Goal: Task Accomplishment & Management: Manage account settings

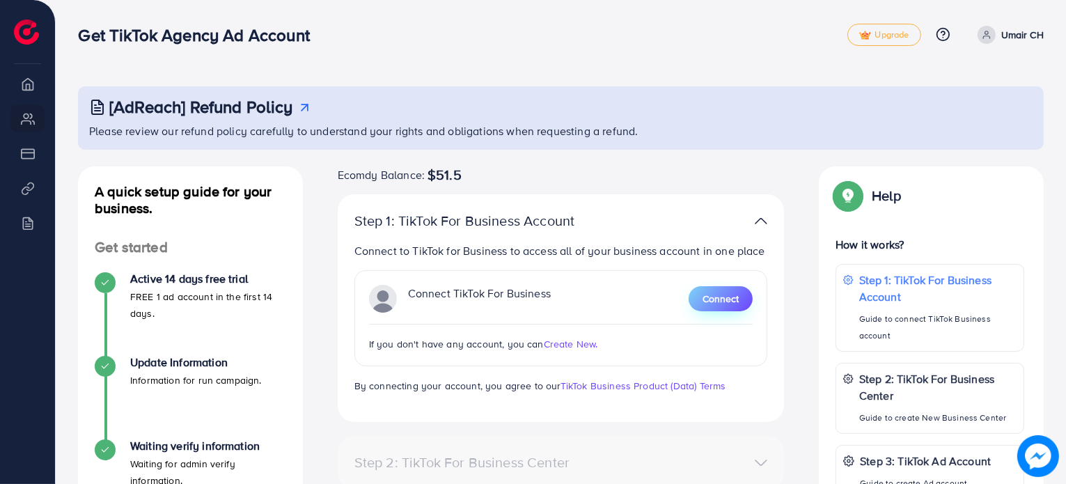
click at [730, 297] on span "Connect" at bounding box center [720, 299] width 36 height 14
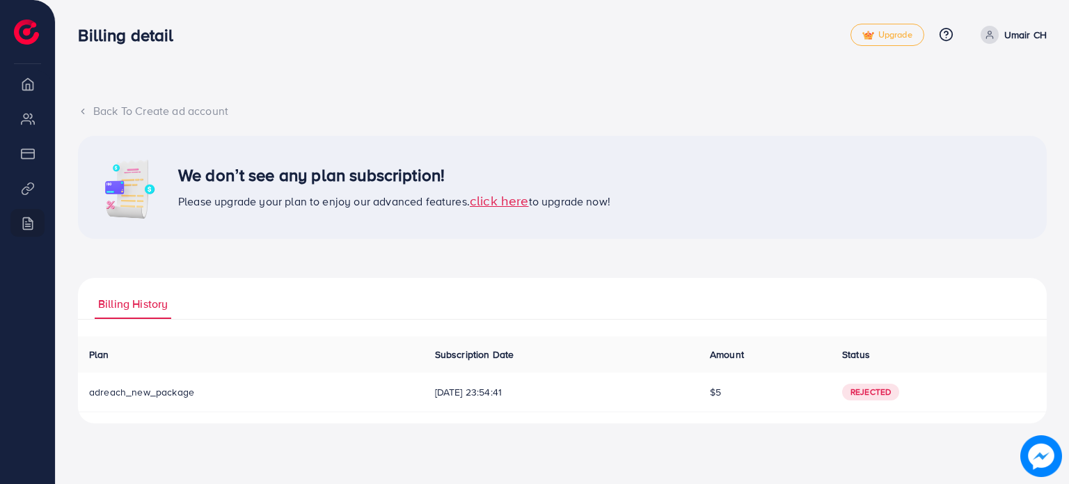
click at [92, 109] on div "Back To Create ad account" at bounding box center [562, 111] width 969 height 16
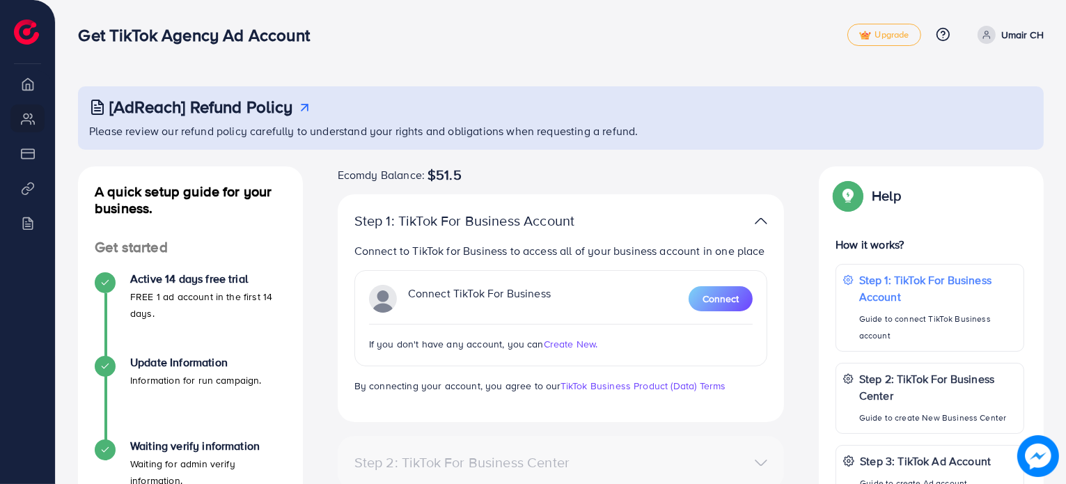
click at [574, 341] on span "Create New." at bounding box center [571, 344] width 54 height 14
click at [729, 297] on span "Connect" at bounding box center [720, 299] width 36 height 14
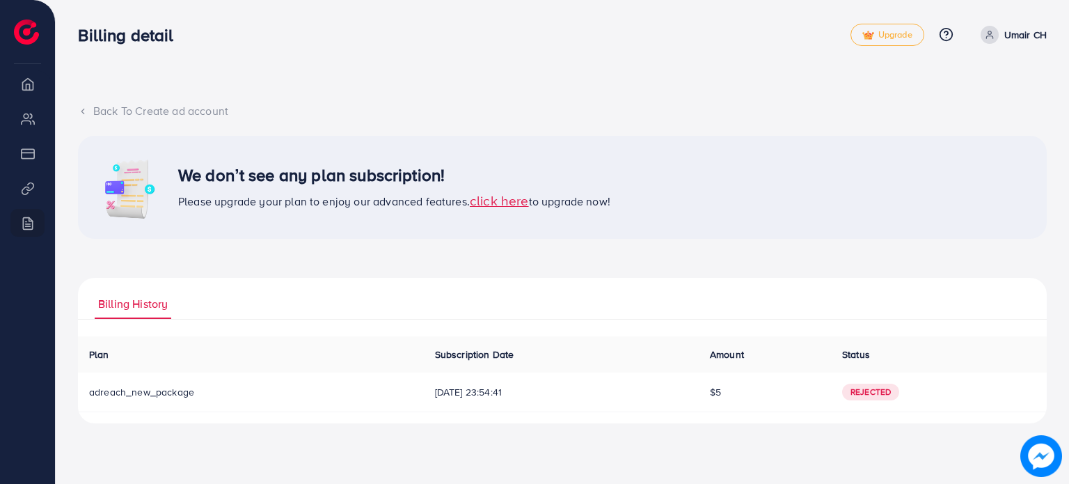
click at [79, 110] on icon at bounding box center [83, 112] width 10 height 10
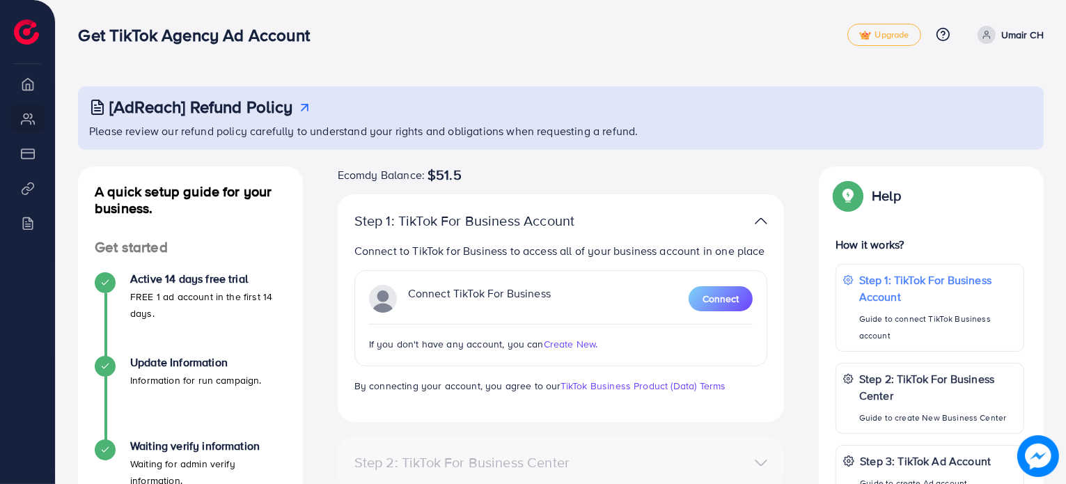
click at [510, 297] on p "Connect TikTok For Business" at bounding box center [479, 299] width 143 height 28
click at [567, 342] on span "Create New." at bounding box center [571, 344] width 54 height 14
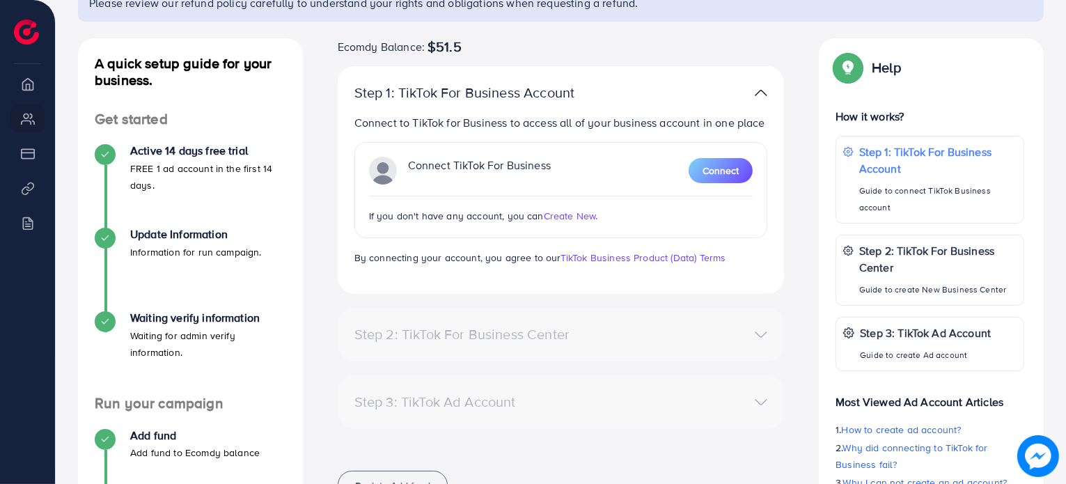
scroll to position [128, 0]
click at [699, 173] on button "Connect" at bounding box center [720, 170] width 64 height 25
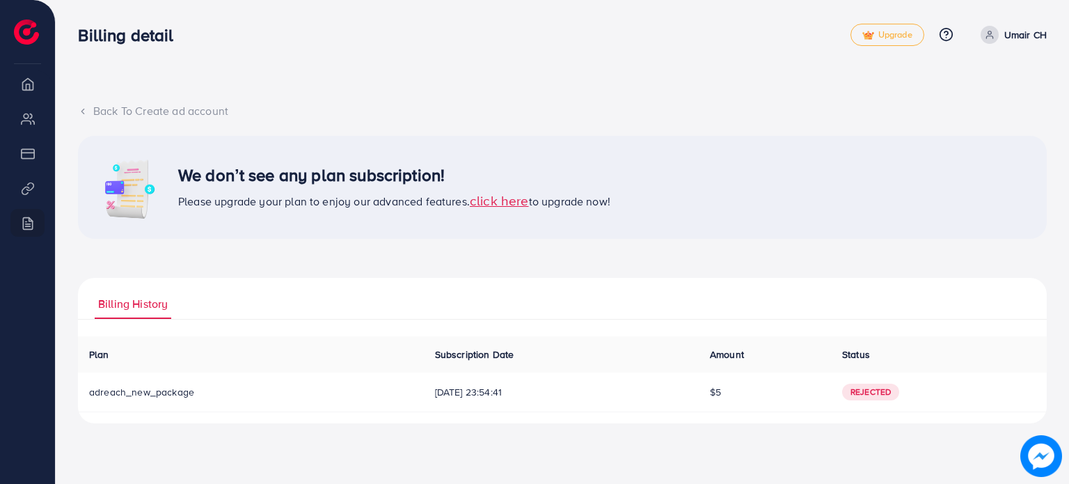
click at [84, 103] on div "Back To Create ad account" at bounding box center [562, 111] width 969 height 16
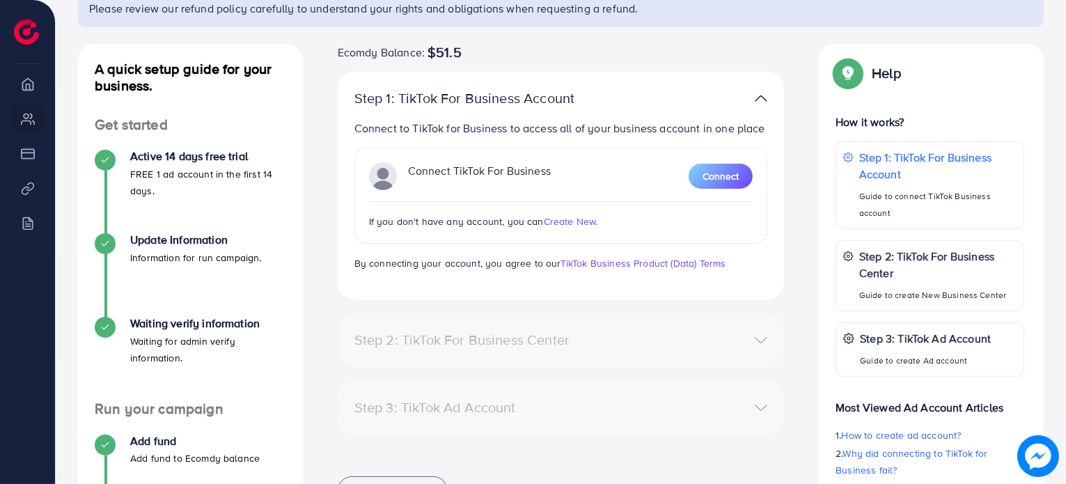
scroll to position [125, 0]
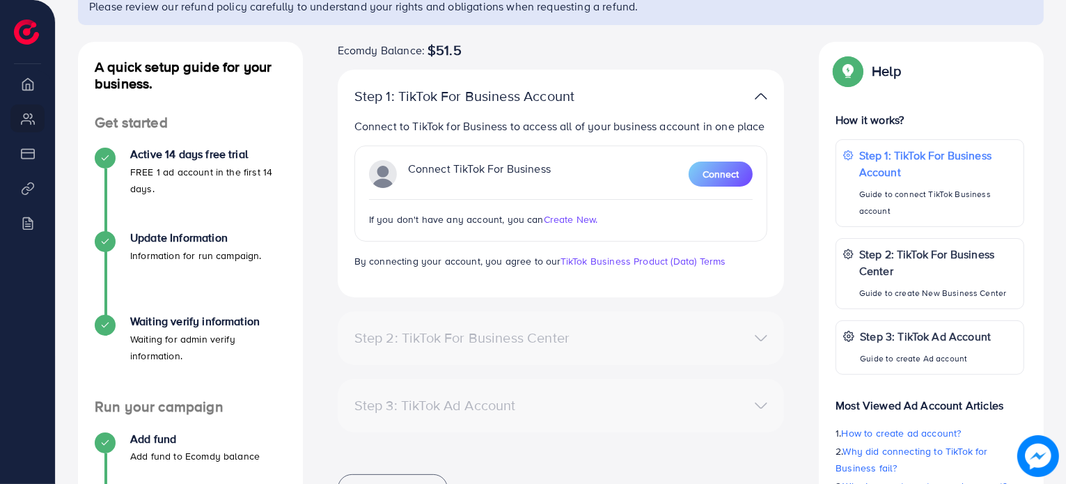
click at [585, 222] on span "Create New." at bounding box center [571, 219] width 54 height 14
click at [710, 187] on div "Connect TikTok For Business Connect" at bounding box center [561, 174] width 384 height 28
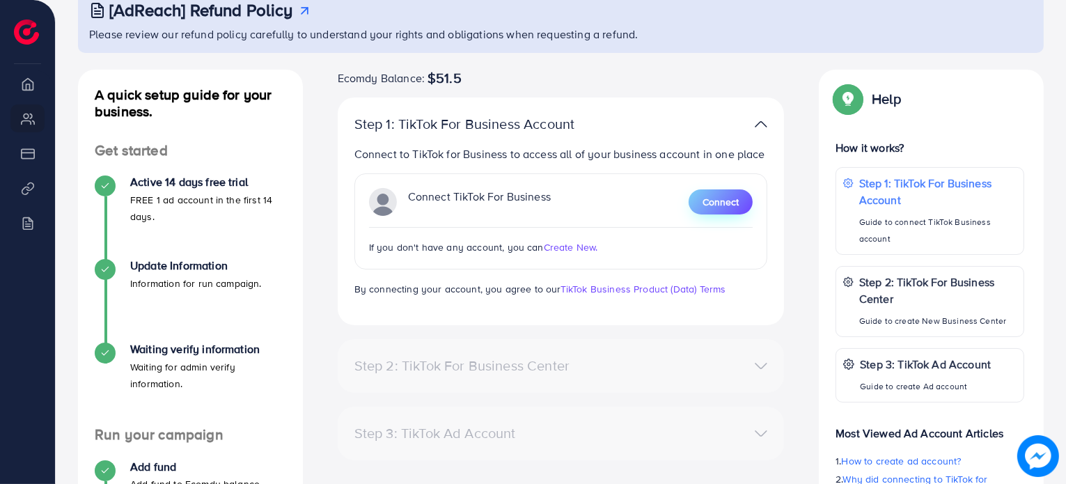
scroll to position [97, 0]
click at [731, 207] on span "Connect" at bounding box center [720, 201] width 36 height 14
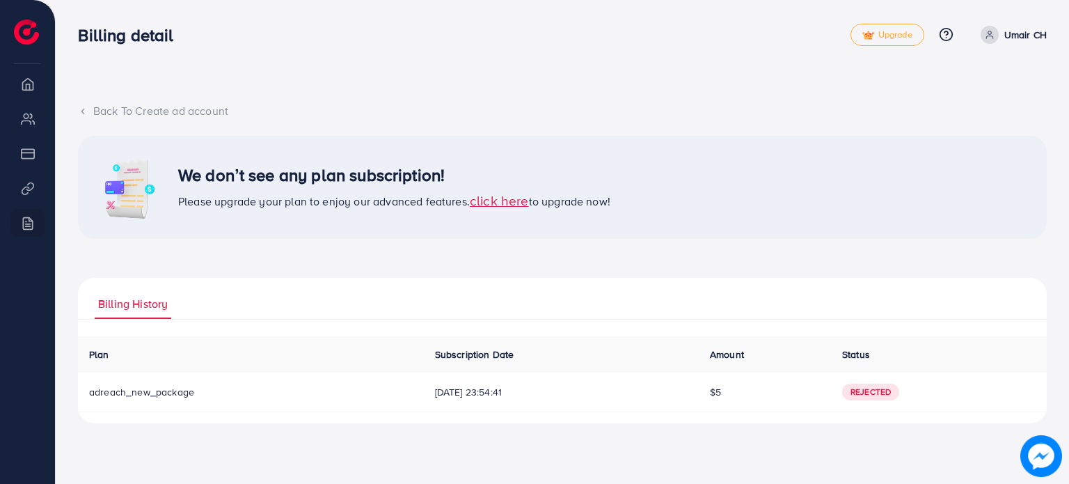
click at [514, 194] on span "click here" at bounding box center [499, 200] width 59 height 19
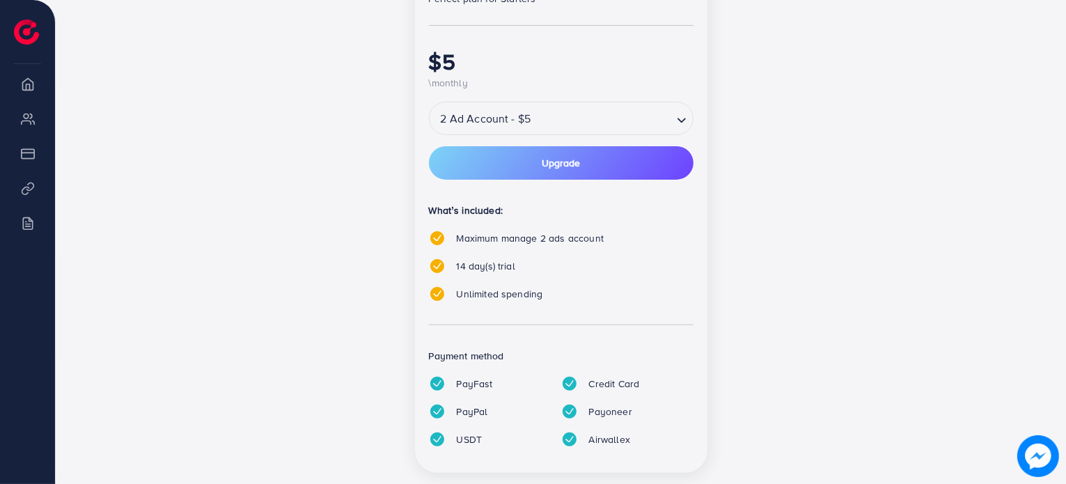
scroll to position [342, 0]
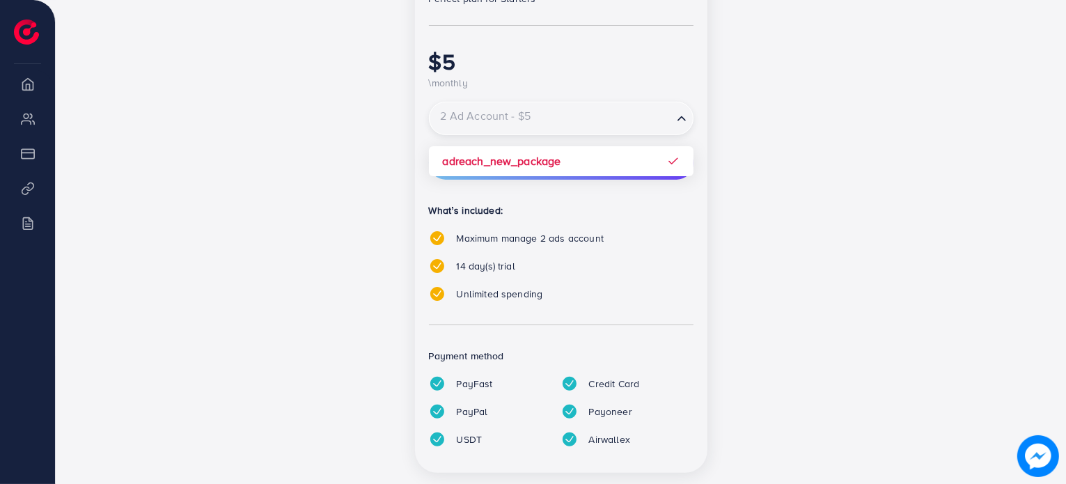
click at [691, 127] on div "Loading..." at bounding box center [682, 118] width 20 height 25
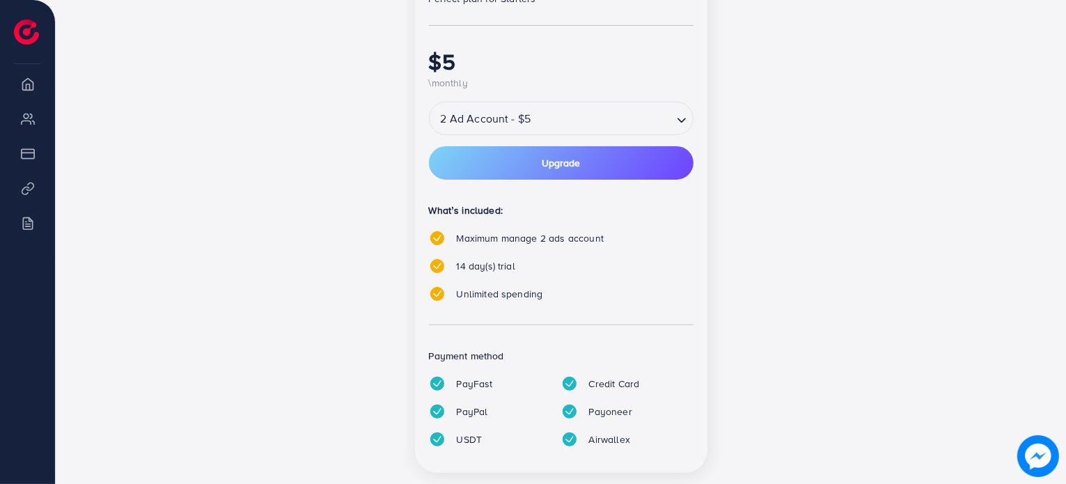
click at [278, 146] on div "popular Partnership Member Perfect plan for Starters $5 \monthly 2 Ad Account -…" at bounding box center [560, 202] width 601 height 576
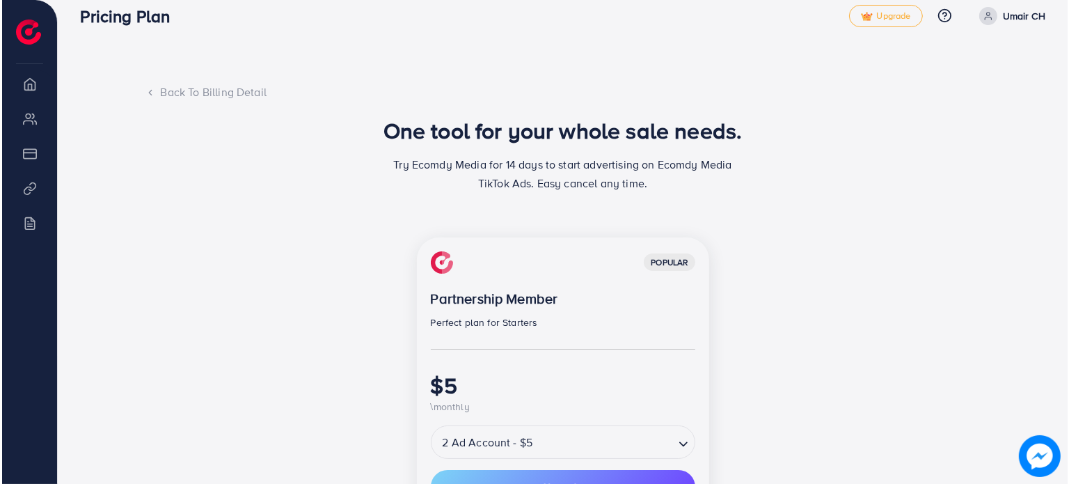
scroll to position [0, 0]
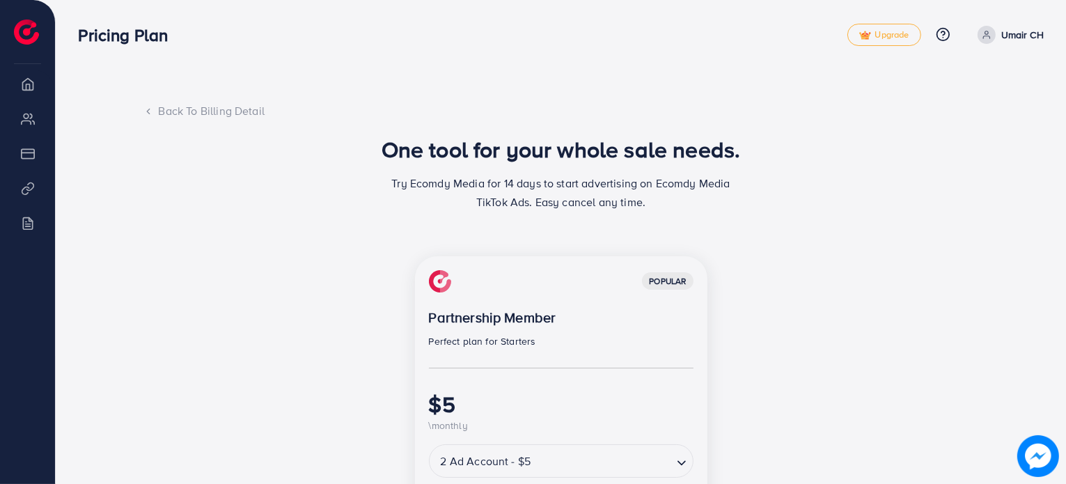
click at [148, 114] on icon at bounding box center [148, 112] width 10 height 10
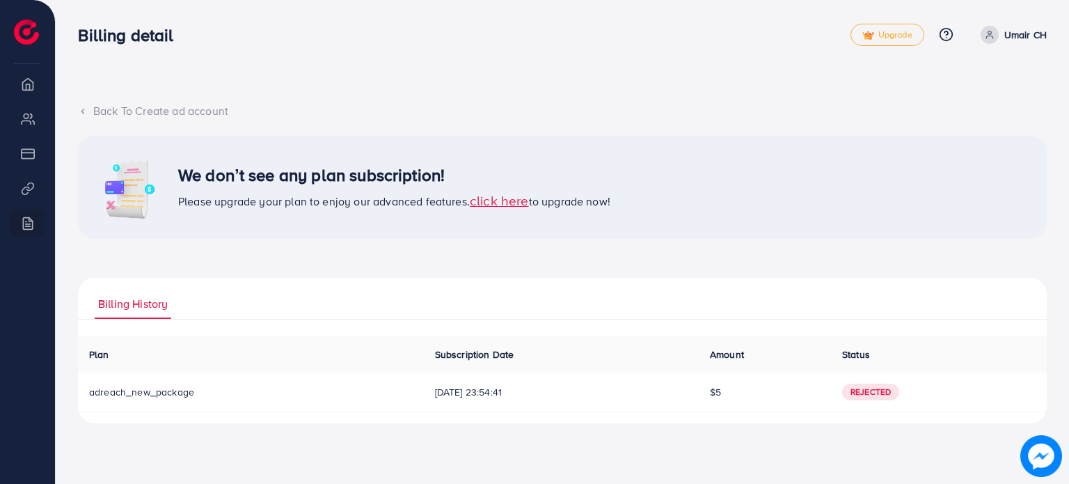
click at [33, 85] on li "Overview" at bounding box center [27, 84] width 55 height 28
click at [32, 120] on li "My ad accounts" at bounding box center [27, 118] width 55 height 28
click at [33, 149] on li "Payment" at bounding box center [27, 153] width 55 height 28
click at [33, 182] on li "Product Links" at bounding box center [27, 188] width 55 height 28
click at [32, 221] on li "Billing" at bounding box center [27, 223] width 55 height 28
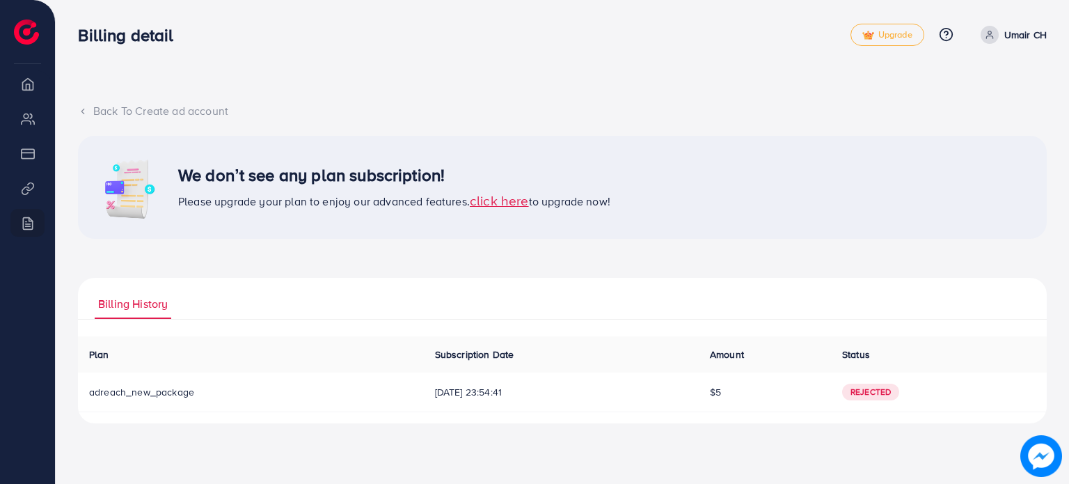
click at [86, 107] on icon at bounding box center [83, 112] width 10 height 10
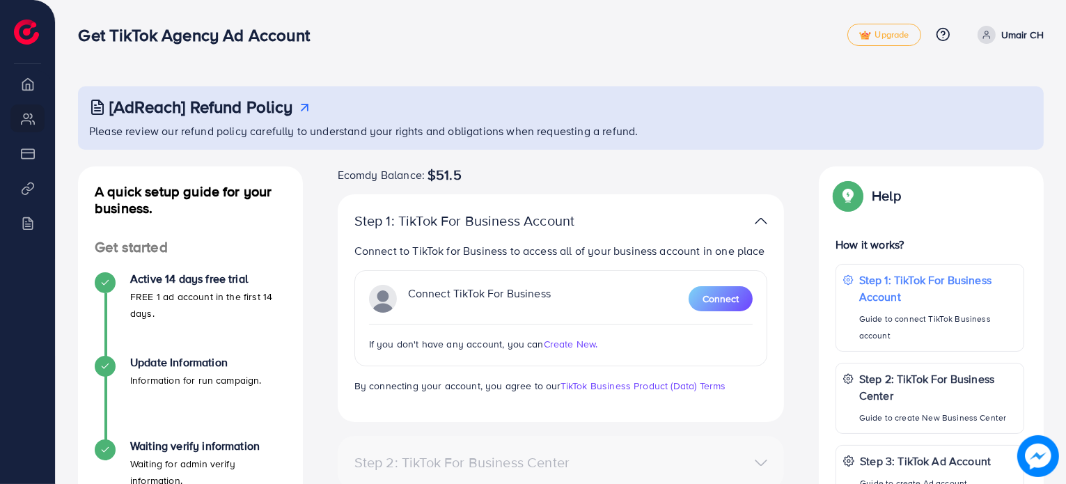
click at [762, 212] on img at bounding box center [761, 221] width 13 height 20
click at [762, 216] on img at bounding box center [761, 221] width 13 height 20
click at [718, 294] on span "Connect" at bounding box center [720, 299] width 36 height 14
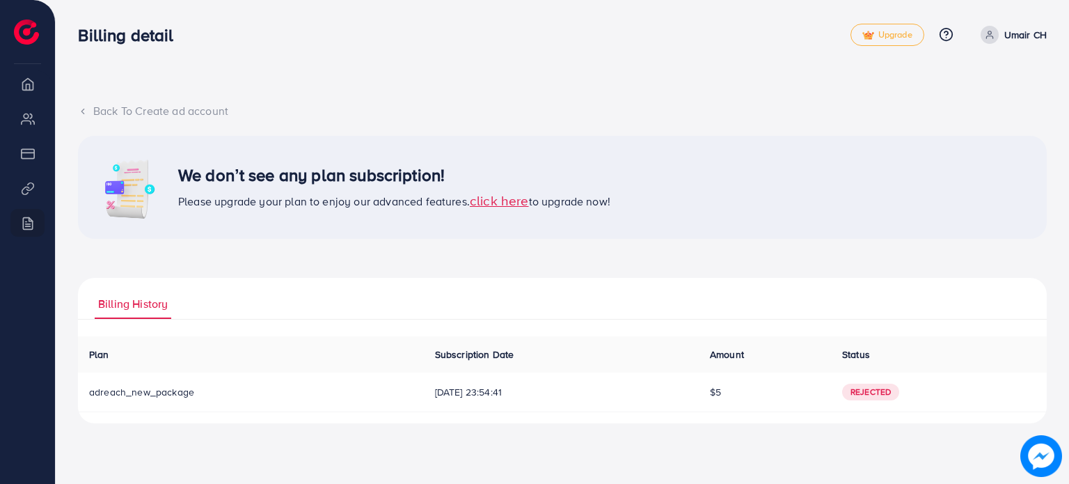
click at [507, 201] on span "click here" at bounding box center [499, 200] width 59 height 19
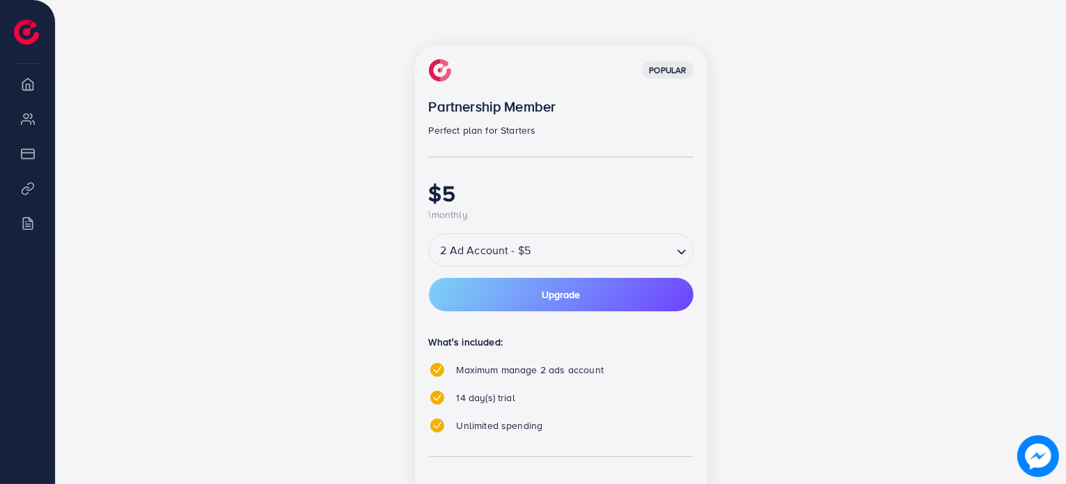
scroll to position [370, 0]
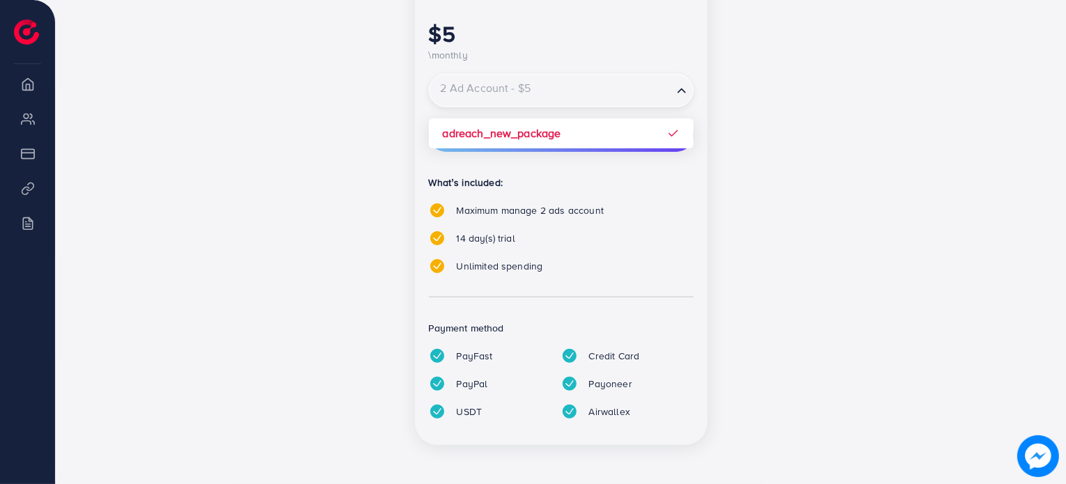
click at [655, 93] on input "Search for option" at bounding box center [551, 91] width 240 height 24
click at [723, 194] on div "popular Partnership Member Perfect plan for Starters $5 \monthly 2 Ad Account -…" at bounding box center [560, 174] width 601 height 576
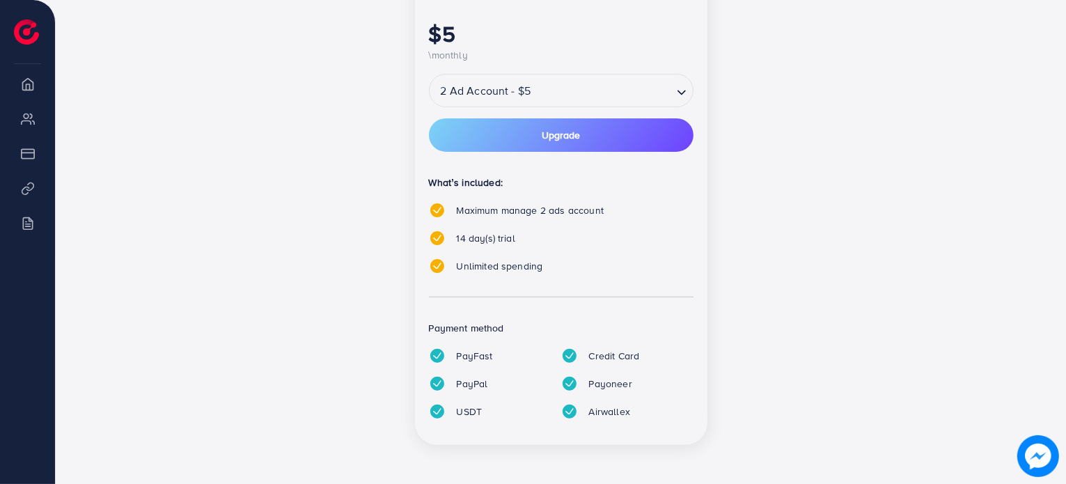
scroll to position [0, 0]
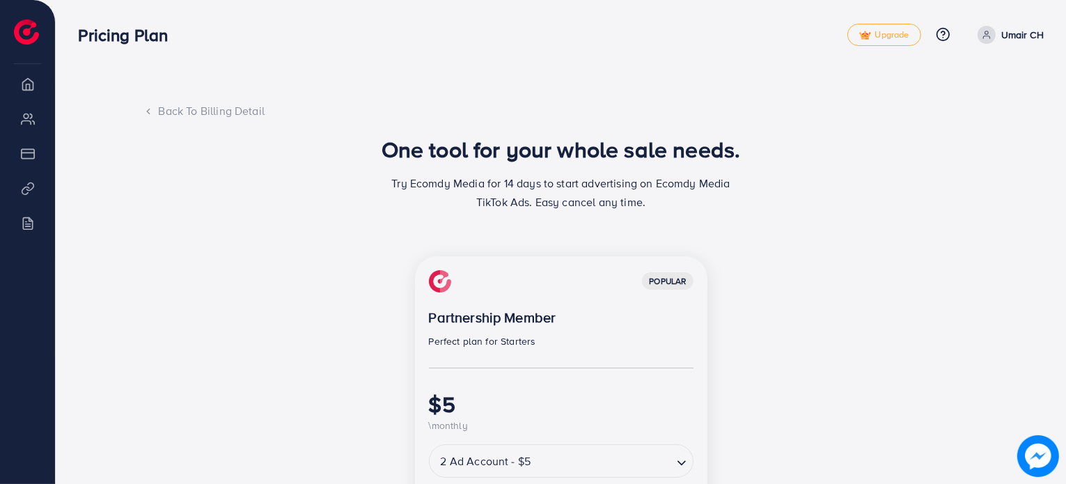
click at [159, 113] on div "Back To Billing Detail" at bounding box center [560, 111] width 835 height 16
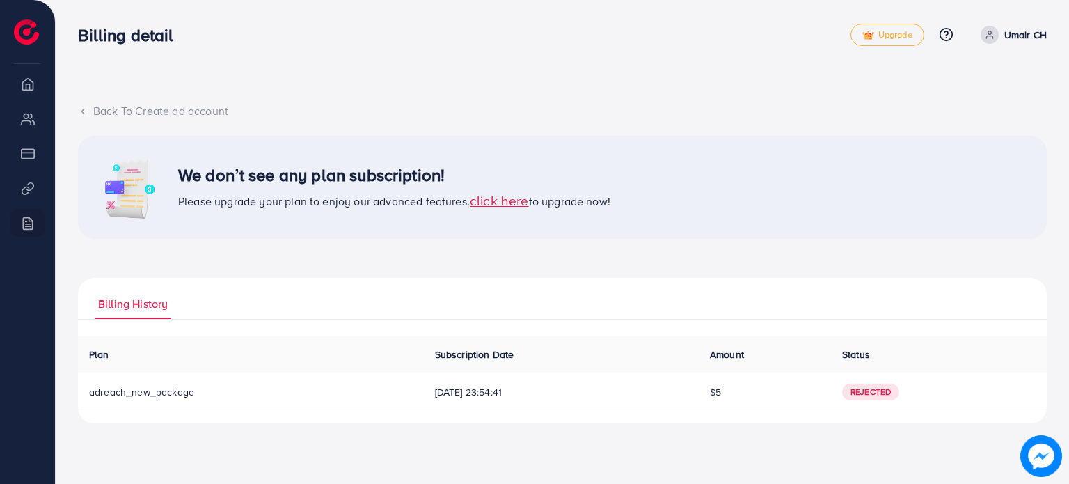
click at [883, 387] on span "Rejected" at bounding box center [870, 392] width 57 height 17
click at [995, 33] on span at bounding box center [990, 35] width 18 height 18
click at [899, 37] on span "Upgrade" at bounding box center [887, 35] width 50 height 10
click at [890, 36] on span "Upgrade" at bounding box center [887, 35] width 50 height 10
click at [711, 157] on div "We don’t see any plan subscription! Please upgrade your plan to enjoy our advan…" at bounding box center [562, 187] width 969 height 103
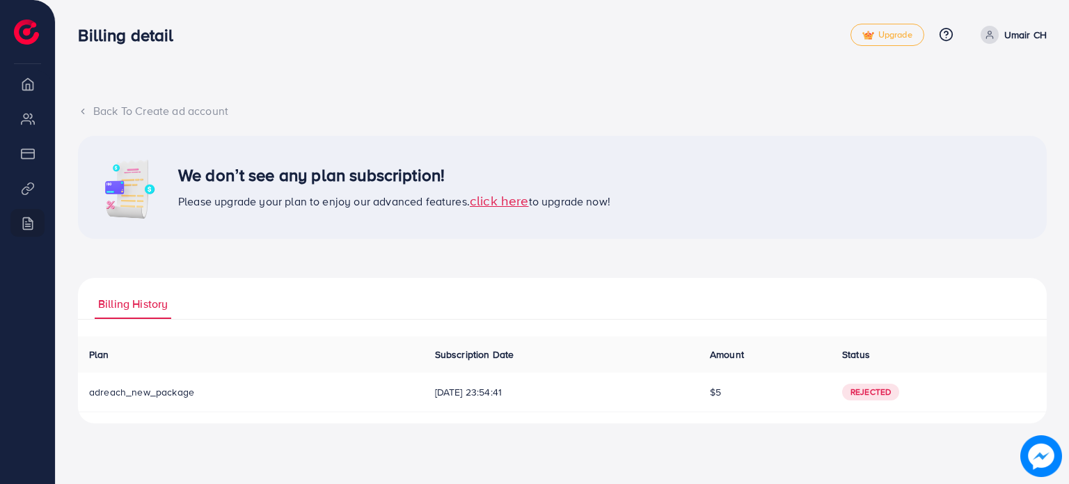
click at [880, 47] on div "Billing detail Upgrade Help Center Contact Support Plans and Pricing Term and p…" at bounding box center [562, 35] width 969 height 40
click at [897, 35] on span "Upgrade" at bounding box center [887, 35] width 50 height 10
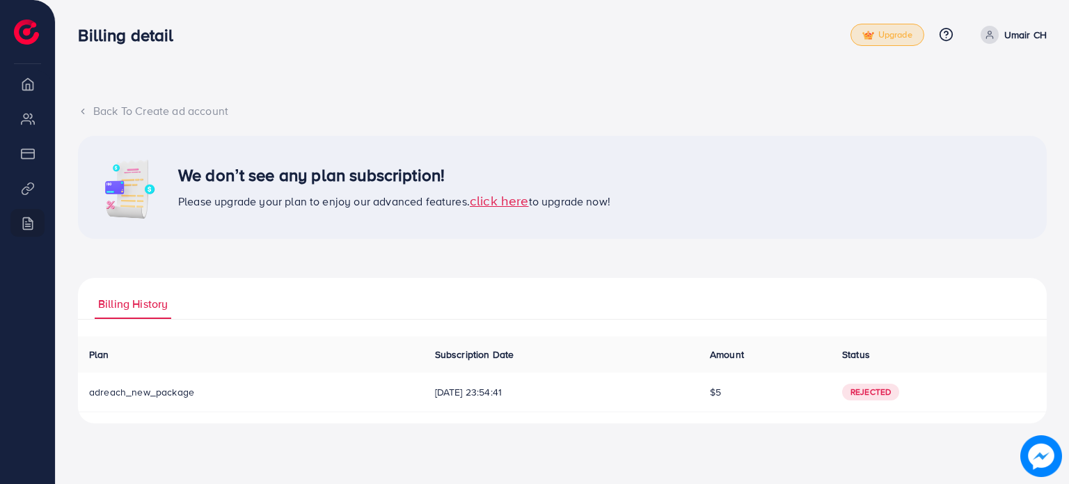
click at [897, 35] on span "Upgrade" at bounding box center [887, 35] width 50 height 10
click at [514, 206] on span "click here" at bounding box center [499, 200] width 59 height 19
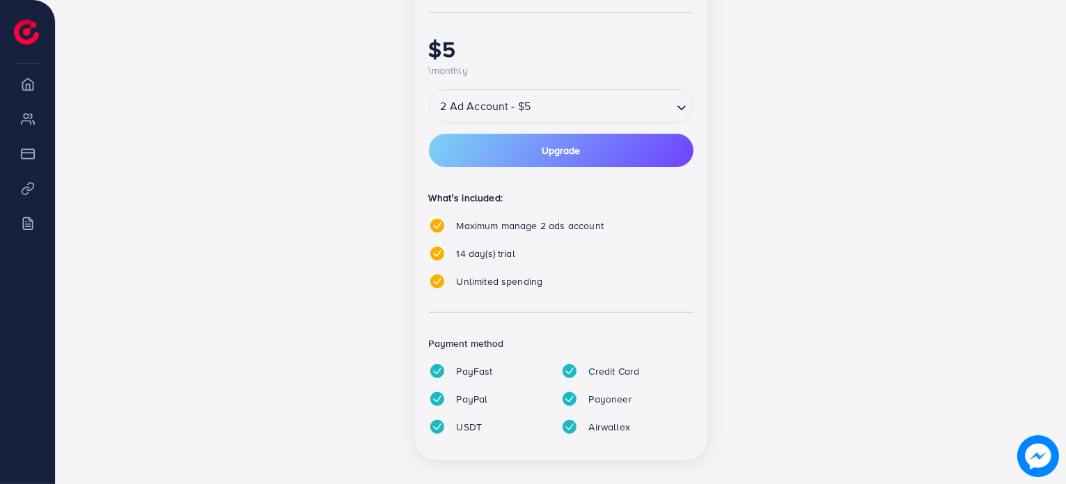
scroll to position [341, 0]
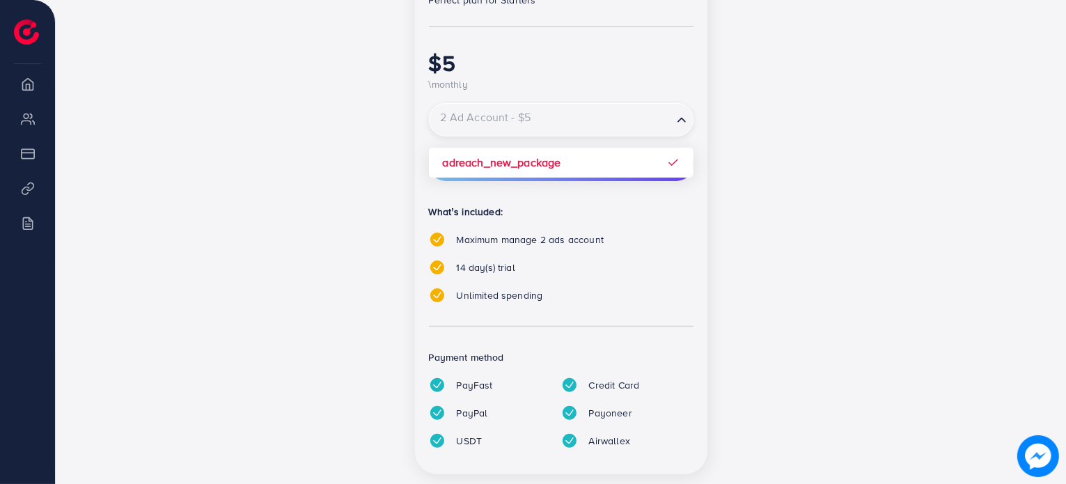
click at [658, 130] on input "Search for option" at bounding box center [551, 120] width 240 height 24
click at [370, 162] on div "popular Partnership Member Perfect plan for Starters $5 \monthly 2 Ad Account -…" at bounding box center [560, 203] width 601 height 576
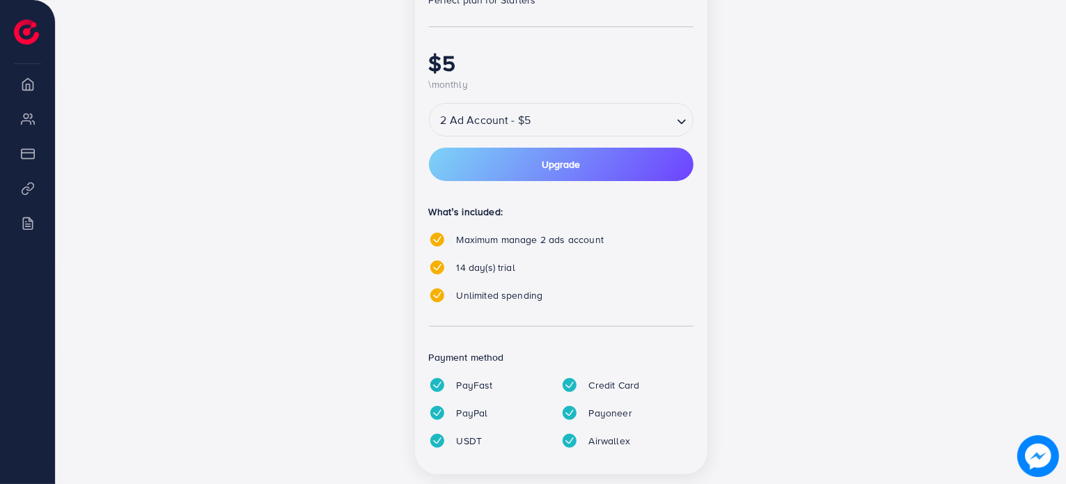
scroll to position [0, 0]
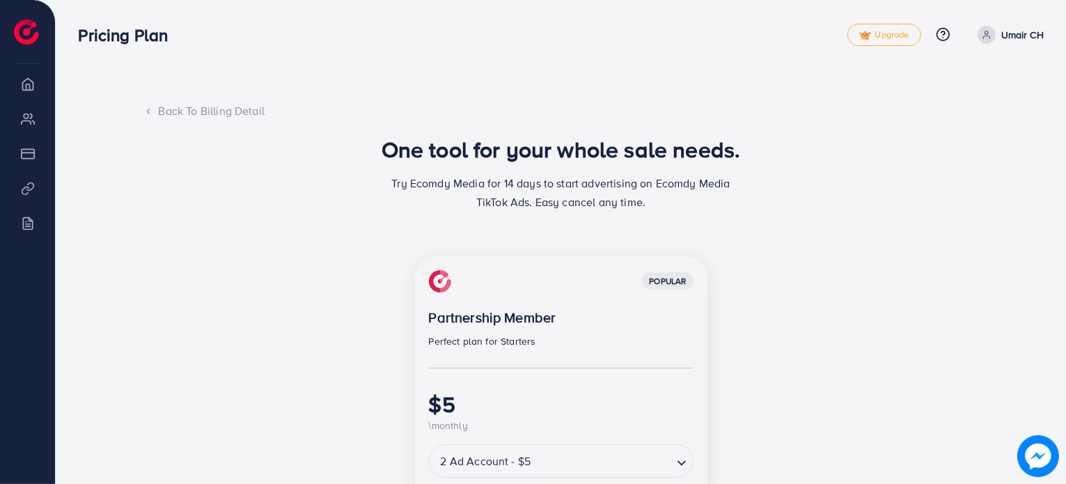
click at [145, 111] on icon at bounding box center [148, 112] width 10 height 10
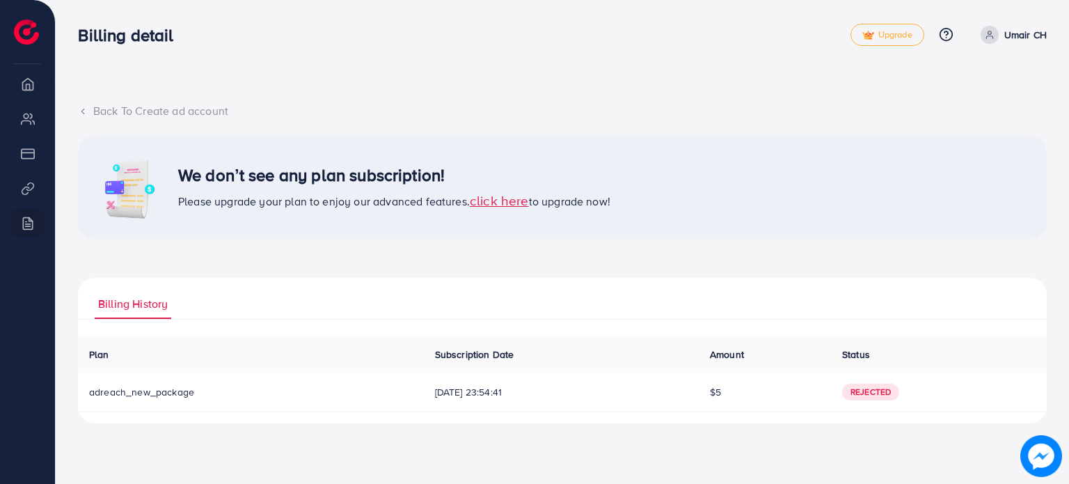
click at [87, 109] on icon at bounding box center [83, 112] width 10 height 10
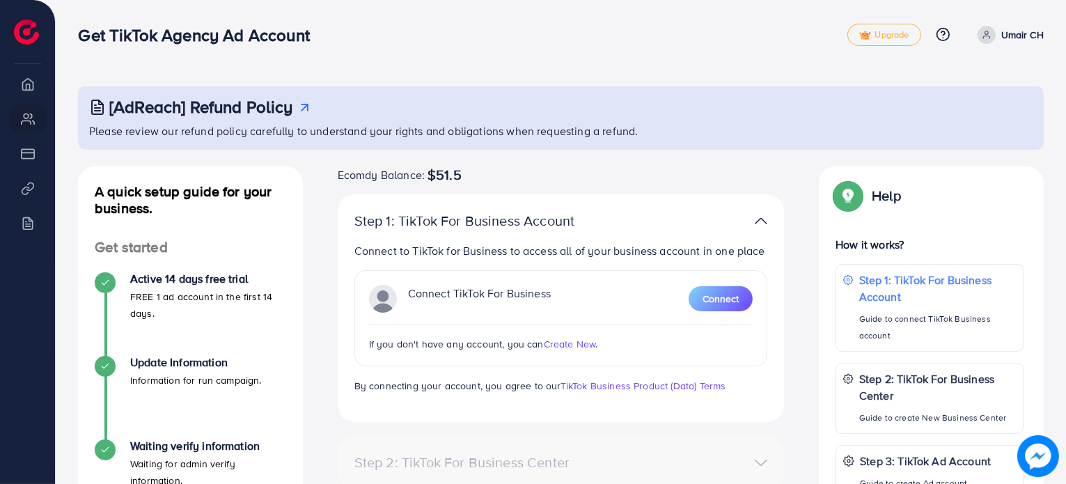
click at [1017, 40] on p "Umair CH" at bounding box center [1022, 34] width 42 height 17
click at [796, 104] on div "[AdReach] Refund Policy" at bounding box center [562, 107] width 946 height 20
click at [757, 219] on img at bounding box center [761, 221] width 13 height 20
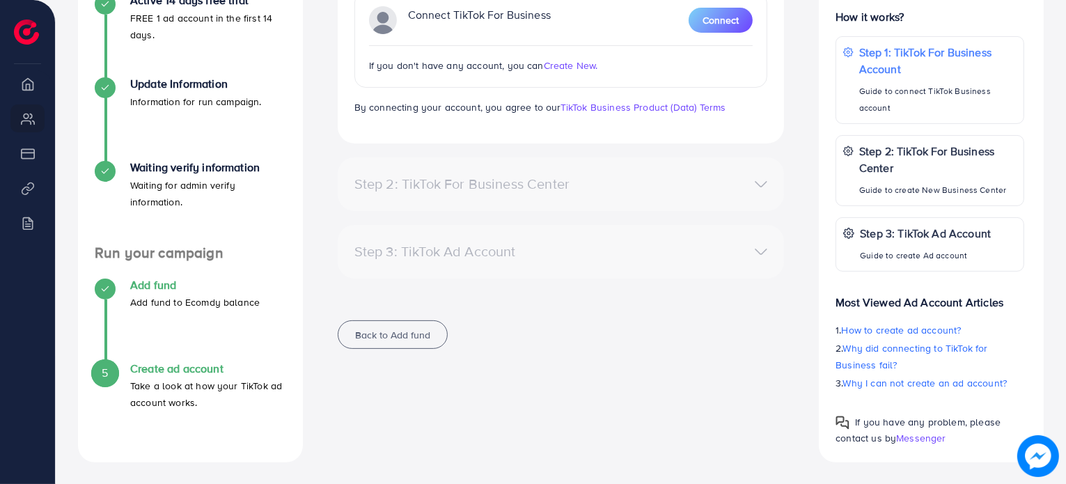
click at [175, 301] on p "Add fund to Ecomdy balance" at bounding box center [194, 302] width 129 height 17
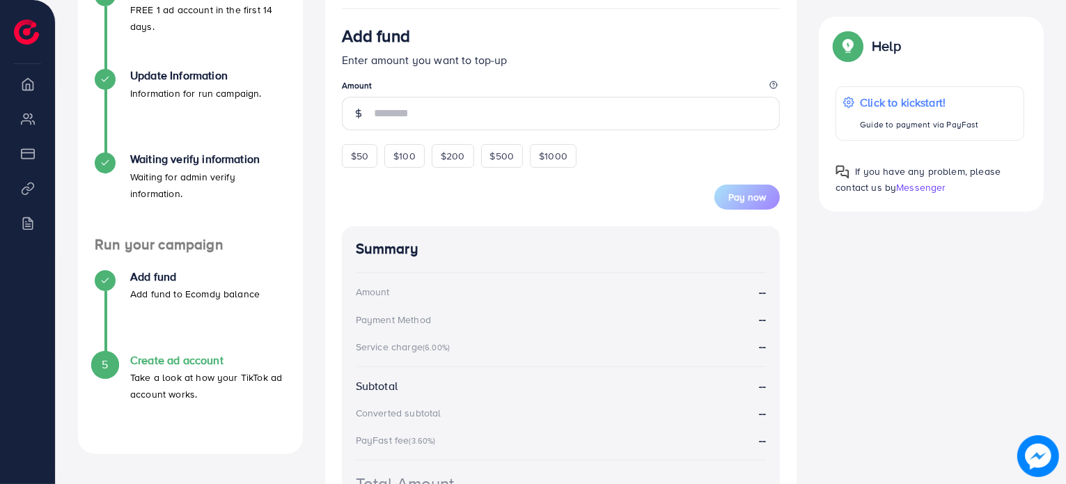
scroll to position [457, 0]
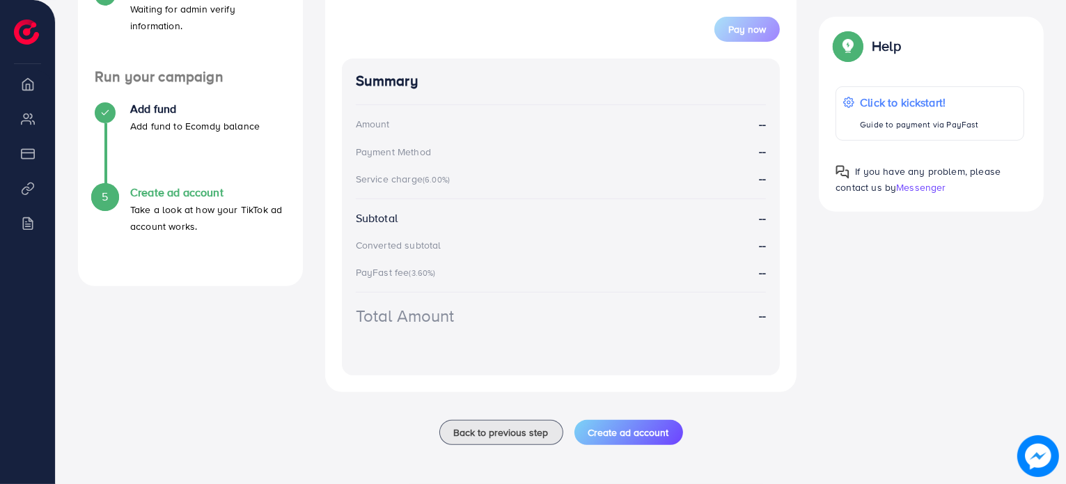
click at [207, 204] on p "Take a look at how your TikTok ad account works." at bounding box center [208, 217] width 156 height 33
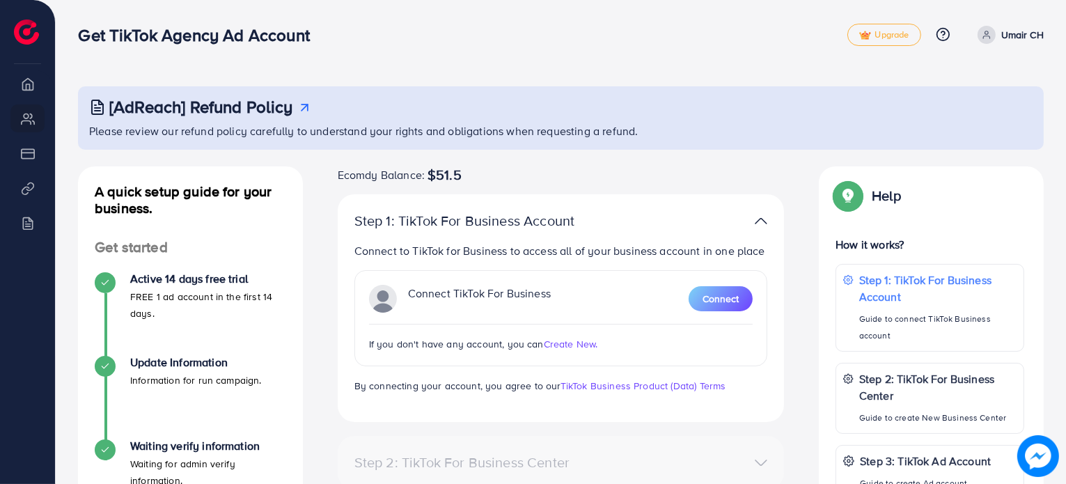
click at [1002, 36] on p "Umair CH" at bounding box center [1022, 34] width 42 height 17
click at [299, 102] on icon at bounding box center [304, 107] width 15 height 15
click at [1018, 28] on p "Umair CH" at bounding box center [1022, 34] width 42 height 17
click at [960, 88] on span "Log out" at bounding box center [960, 82] width 38 height 17
